Goal: Navigation & Orientation: Go to known website

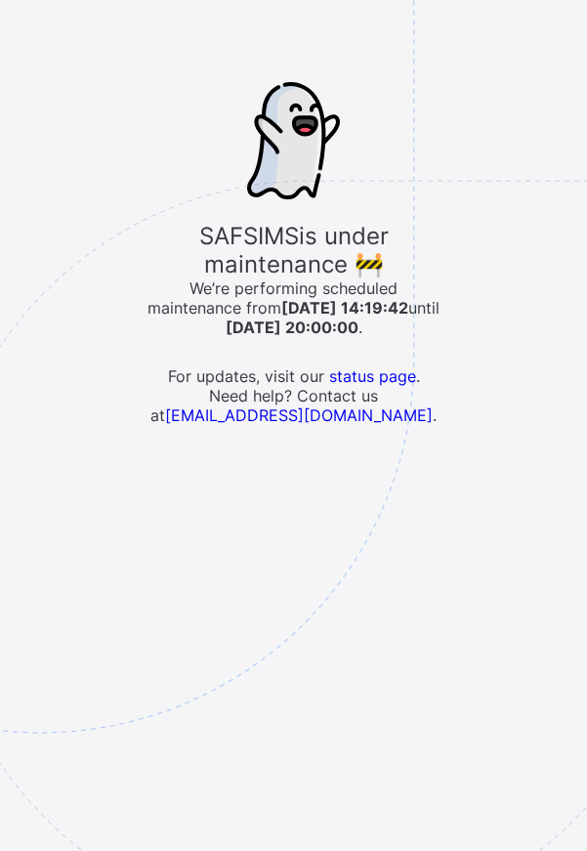
click at [47, 845] on img at bounding box center [175, 456] width 1019 height 944
